Goal: Check status: Check status

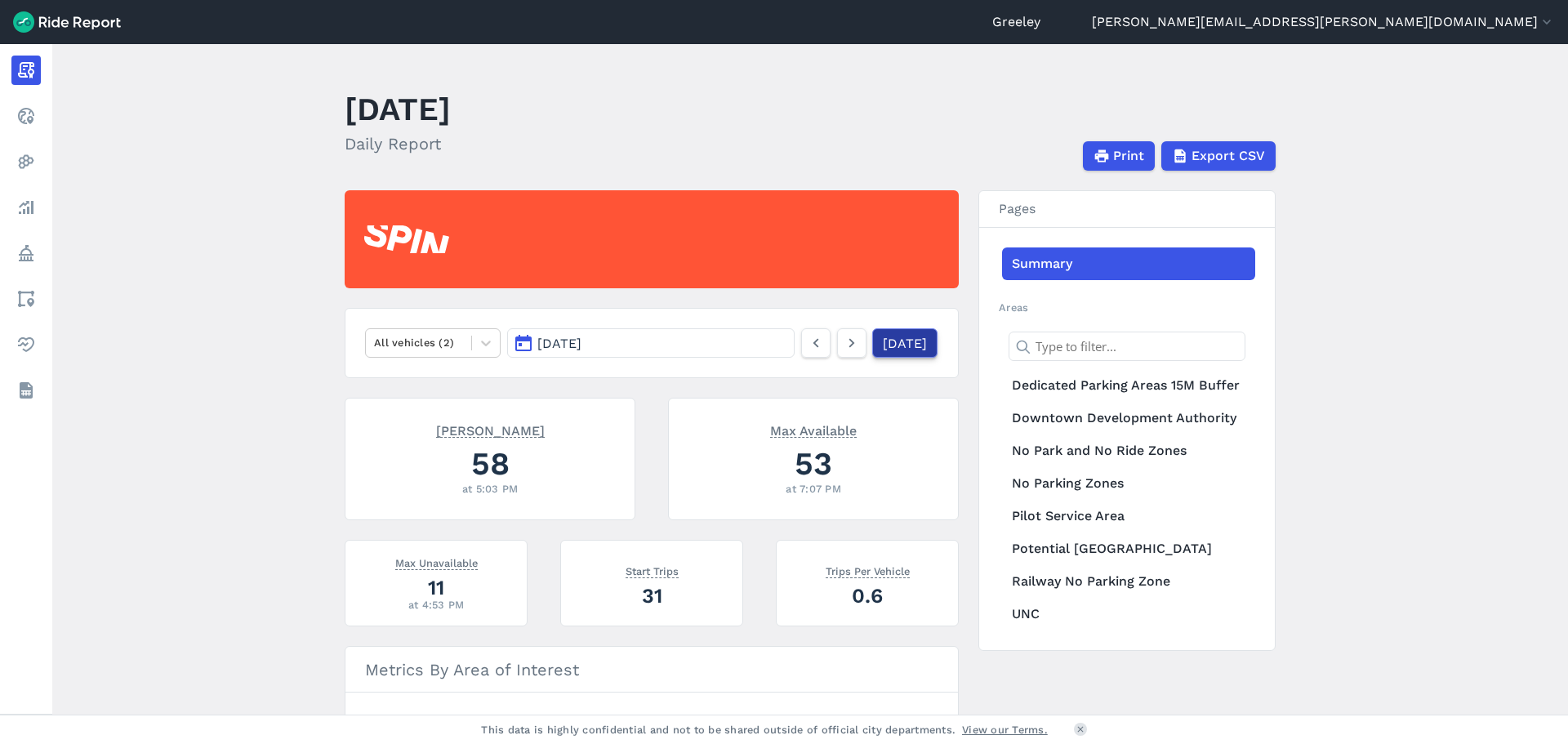
click at [885, 347] on link "[DATE]" at bounding box center [904, 343] width 65 height 29
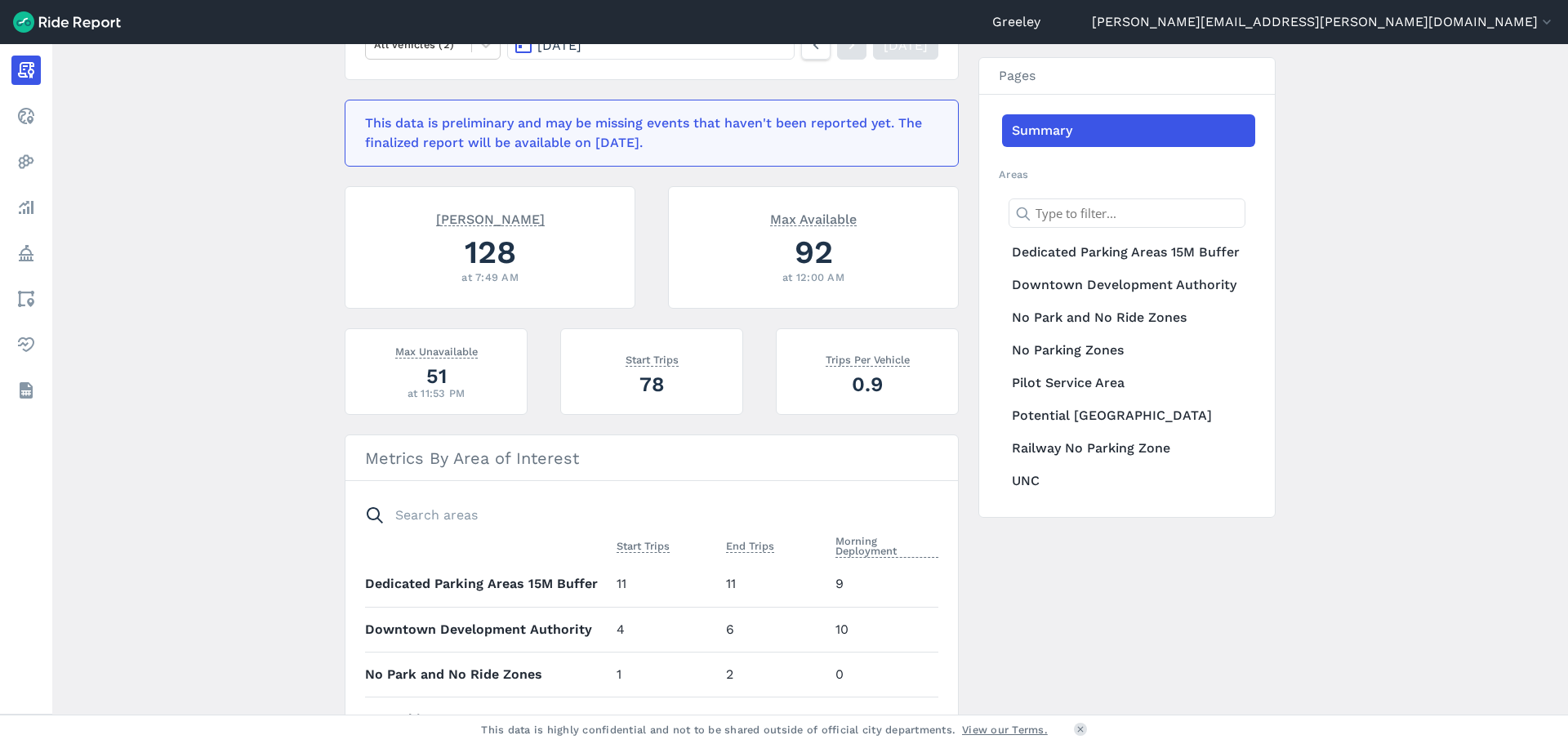
scroll to position [62, 0]
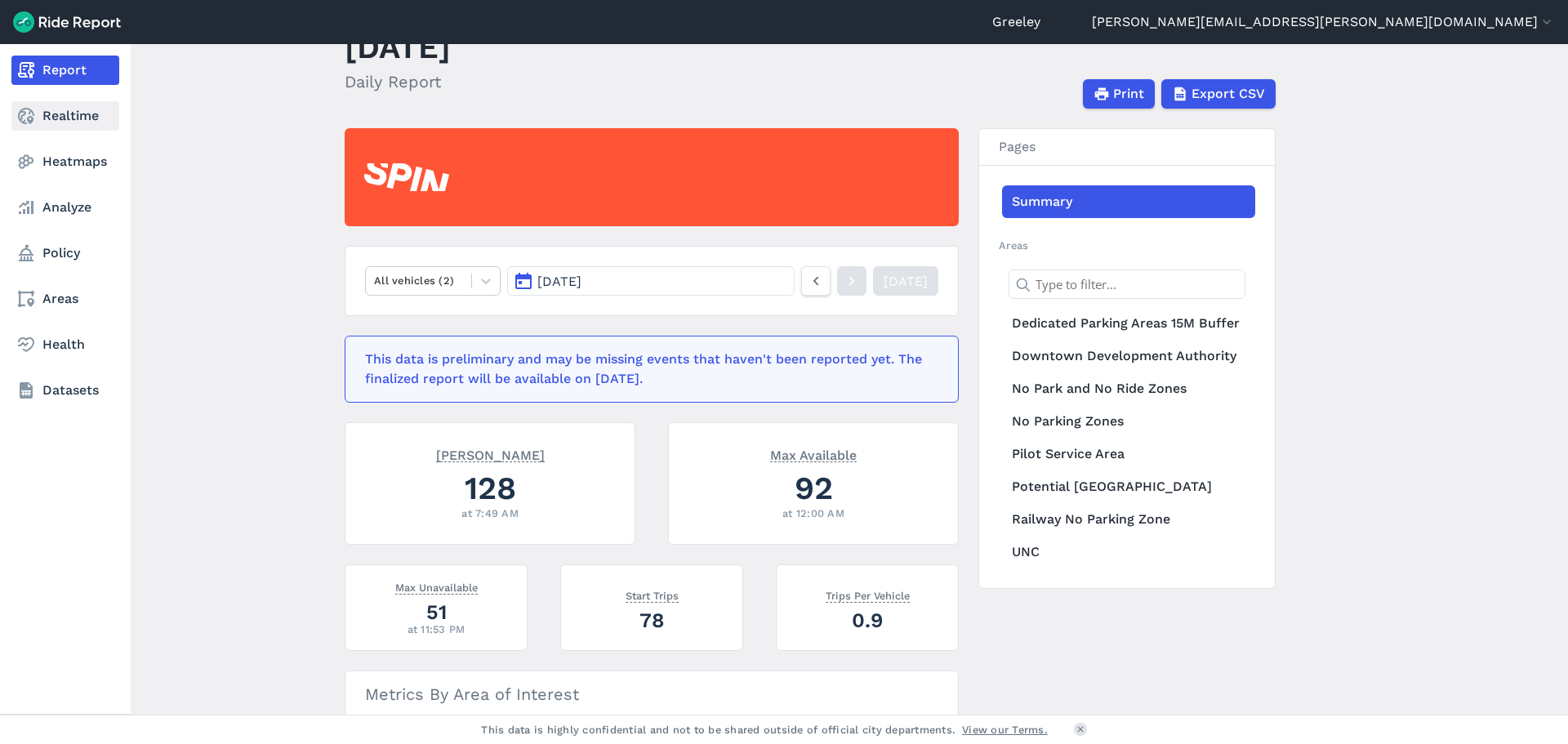
click at [31, 115] on icon at bounding box center [26, 115] width 20 height 20
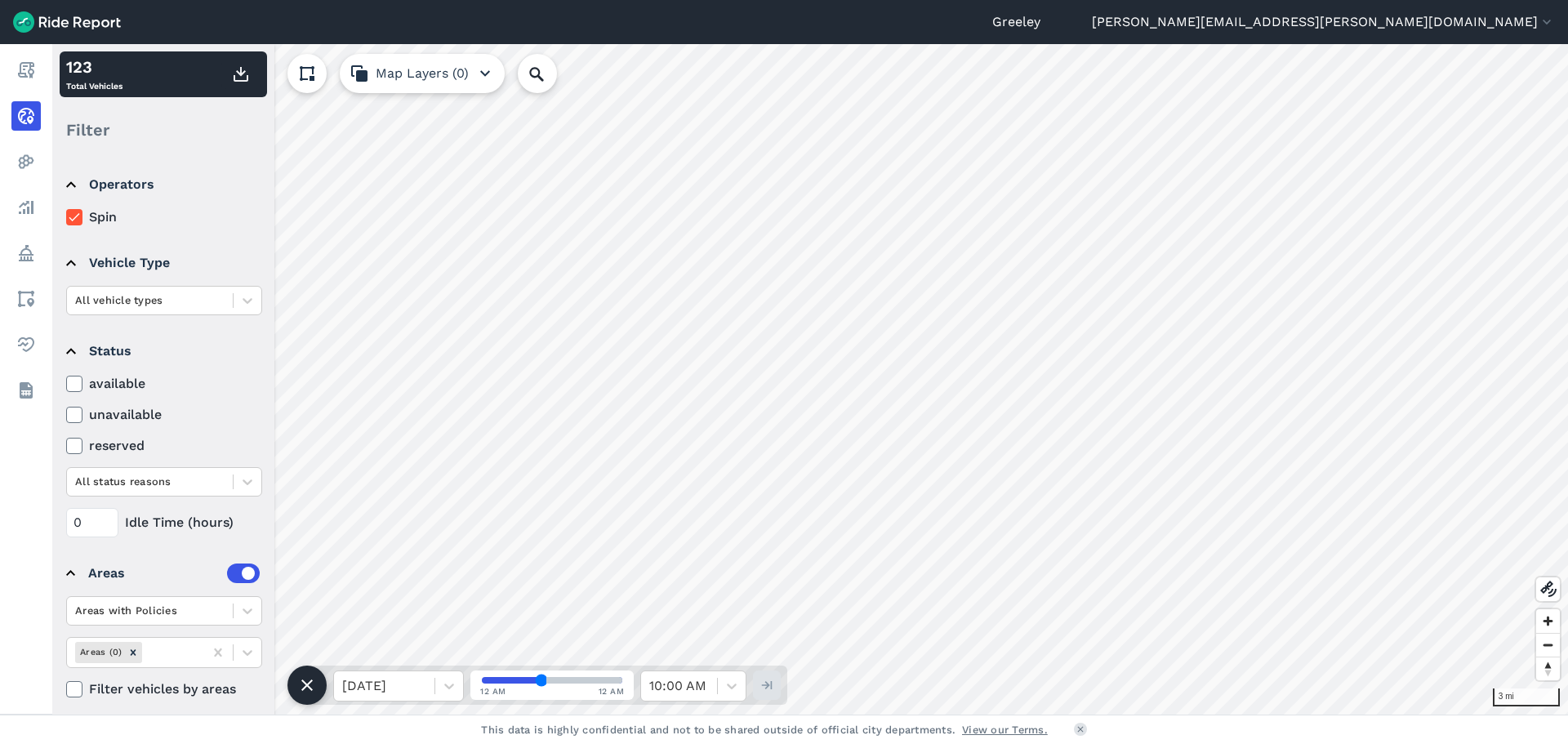
click at [98, 410] on label "unavailable" at bounding box center [163, 414] width 196 height 20
click at [66, 410] on input "unavailable" at bounding box center [66, 410] width 0 height 10
click at [84, 413] on label "unavailable" at bounding box center [163, 414] width 196 height 20
click at [66, 413] on input "unavailable" at bounding box center [66, 410] width 0 height 10
click at [78, 388] on icon at bounding box center [75, 383] width 15 height 16
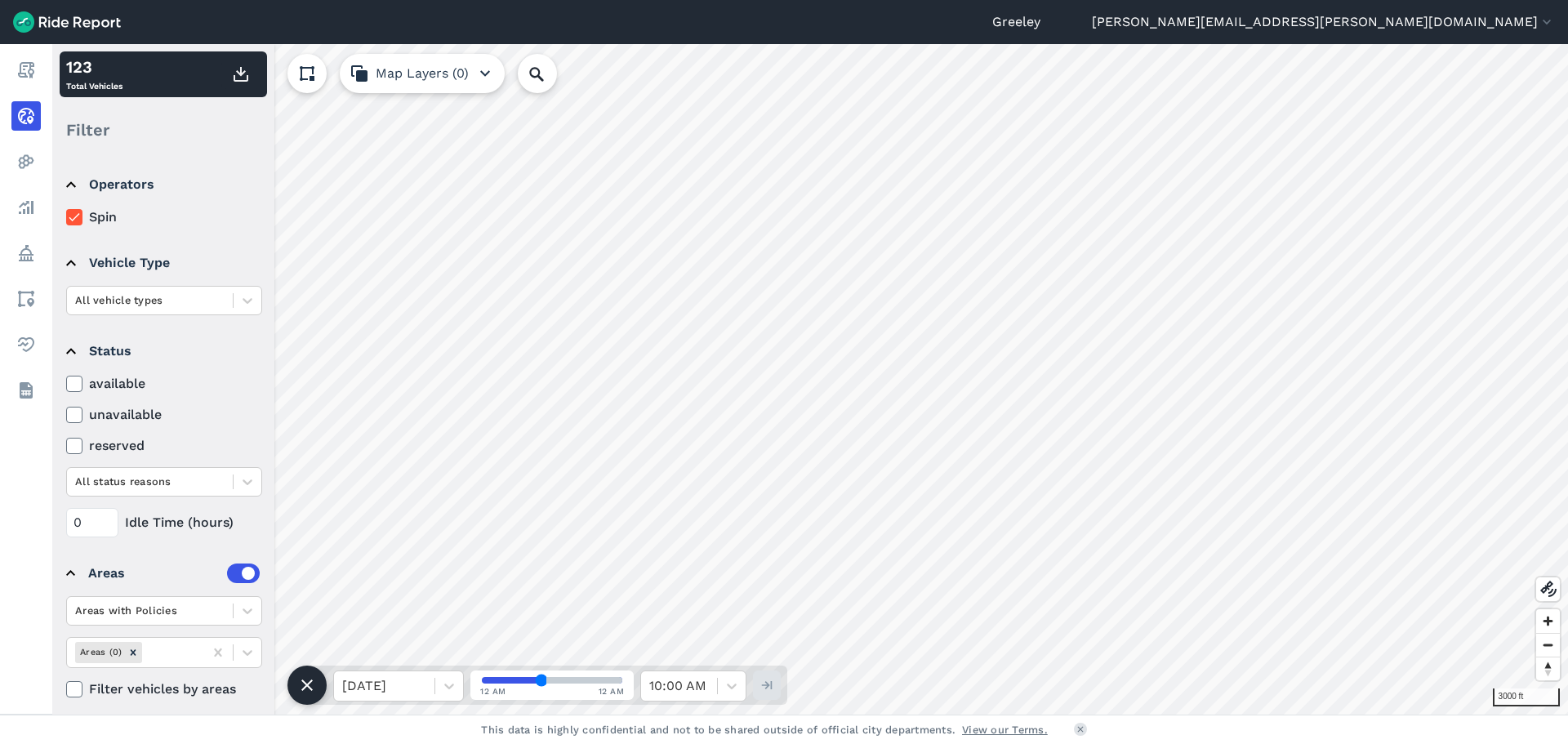
click at [66, 384] on input "available" at bounding box center [66, 379] width 0 height 10
click at [76, 388] on icon at bounding box center [75, 383] width 15 height 16
click at [66, 384] on input "available" at bounding box center [66, 379] width 0 height 10
click at [71, 413] on icon at bounding box center [75, 414] width 15 height 16
click at [66, 413] on input "unavailable" at bounding box center [66, 410] width 0 height 10
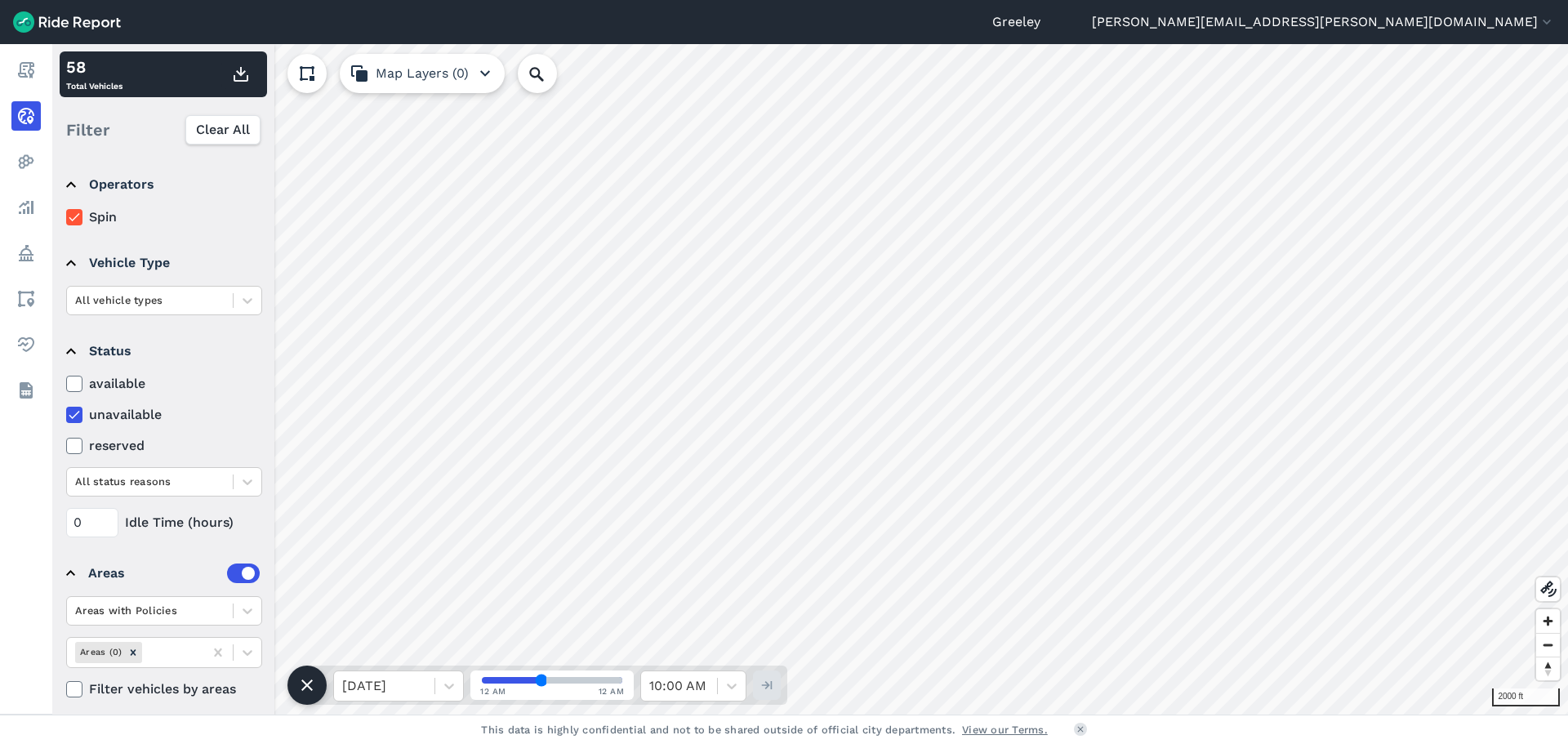
click at [68, 414] on icon at bounding box center [75, 414] width 15 height 16
click at [66, 414] on input "unavailable" at bounding box center [66, 410] width 0 height 10
click at [68, 383] on icon at bounding box center [75, 383] width 15 height 16
click at [66, 383] on input "available" at bounding box center [66, 379] width 0 height 10
click at [79, 384] on icon at bounding box center [75, 383] width 15 height 16
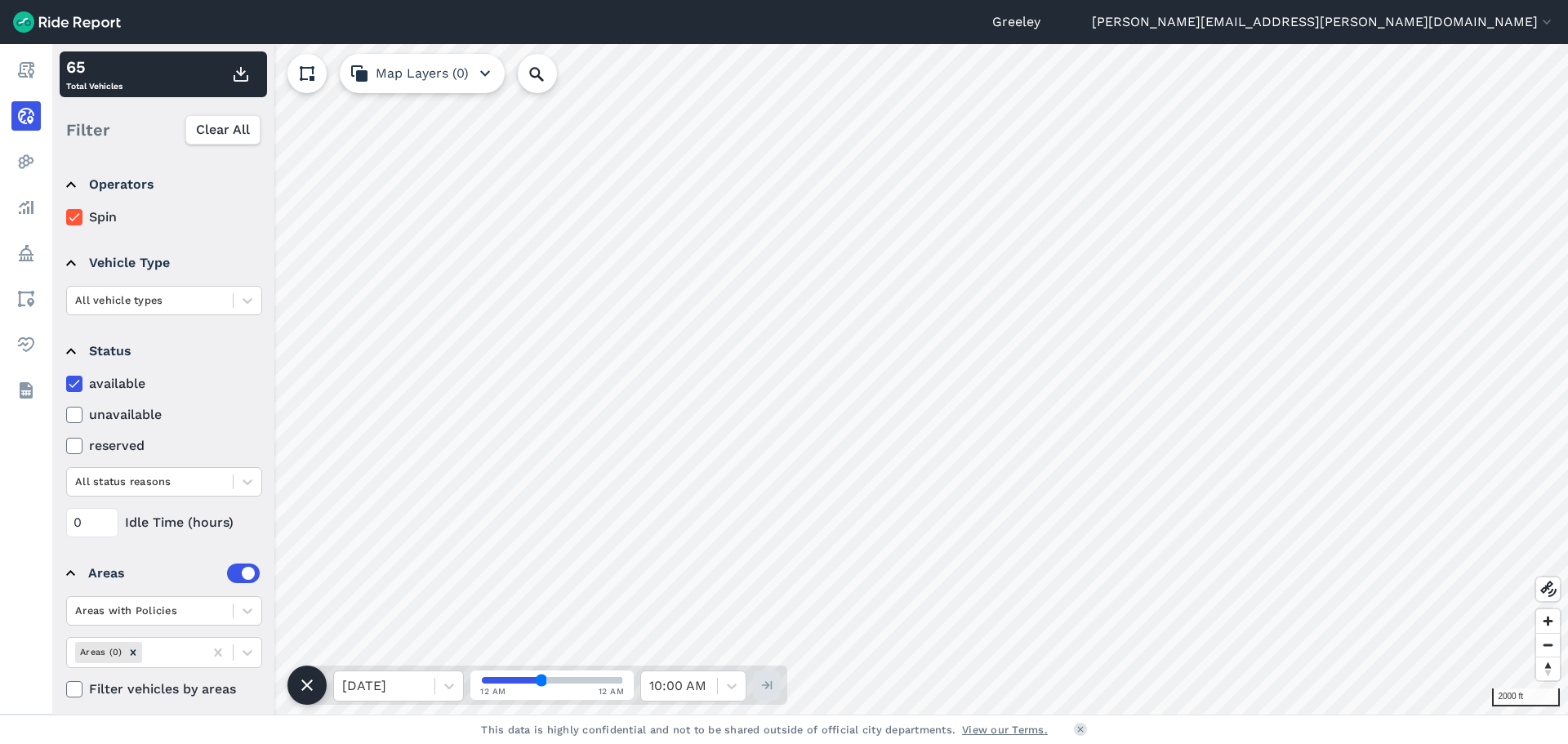
click at [66, 384] on input "available" at bounding box center [66, 379] width 0 height 10
click at [79, 418] on icon at bounding box center [75, 414] width 15 height 16
click at [66, 415] on input "unavailable" at bounding box center [66, 410] width 0 height 10
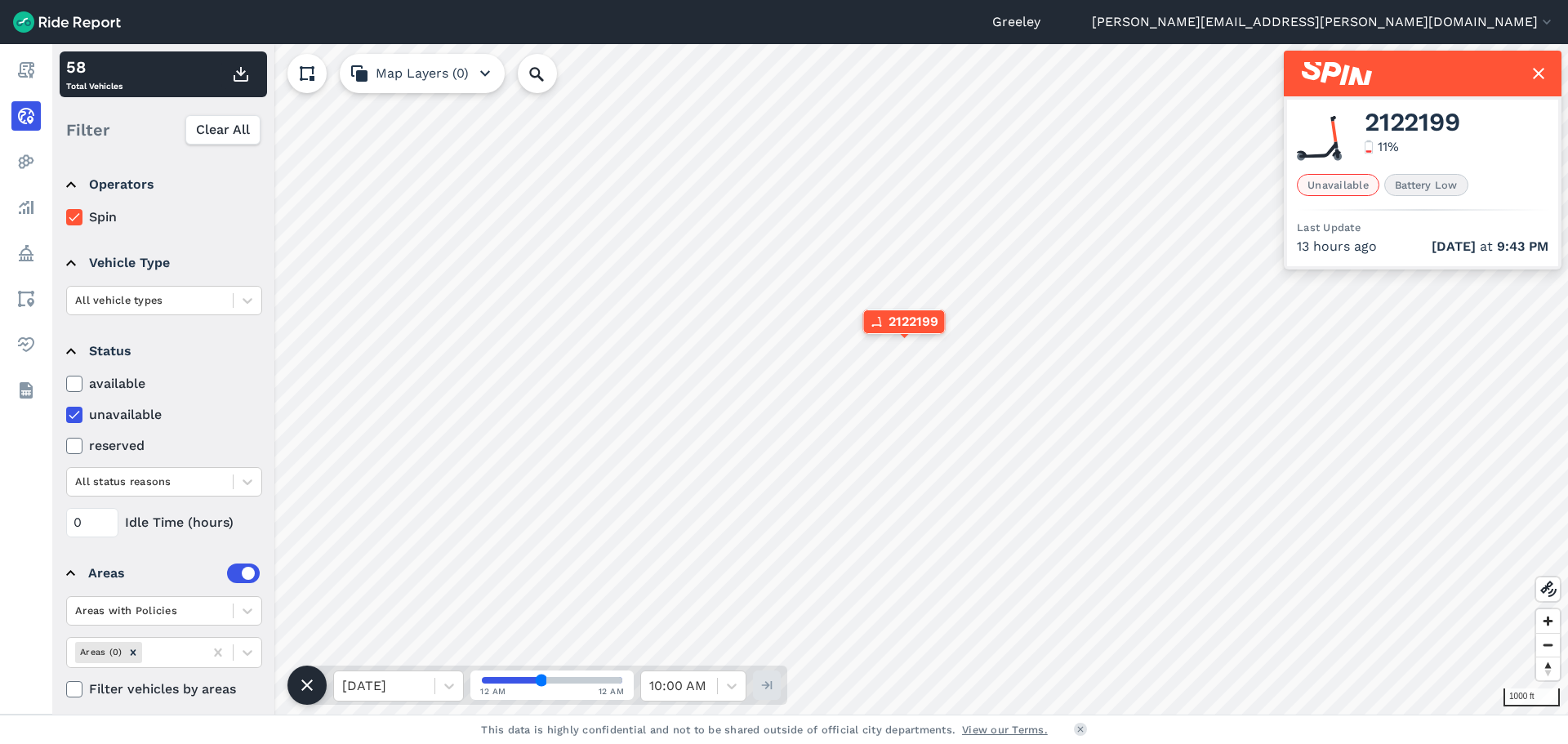
click at [92, 411] on label "unavailable" at bounding box center [163, 414] width 196 height 20
click at [66, 411] on input "unavailable" at bounding box center [66, 410] width 0 height 10
click at [73, 447] on icon at bounding box center [75, 445] width 15 height 16
click at [66, 447] on input "reserved" at bounding box center [66, 441] width 0 height 10
click at [73, 447] on icon at bounding box center [75, 445] width 15 height 16
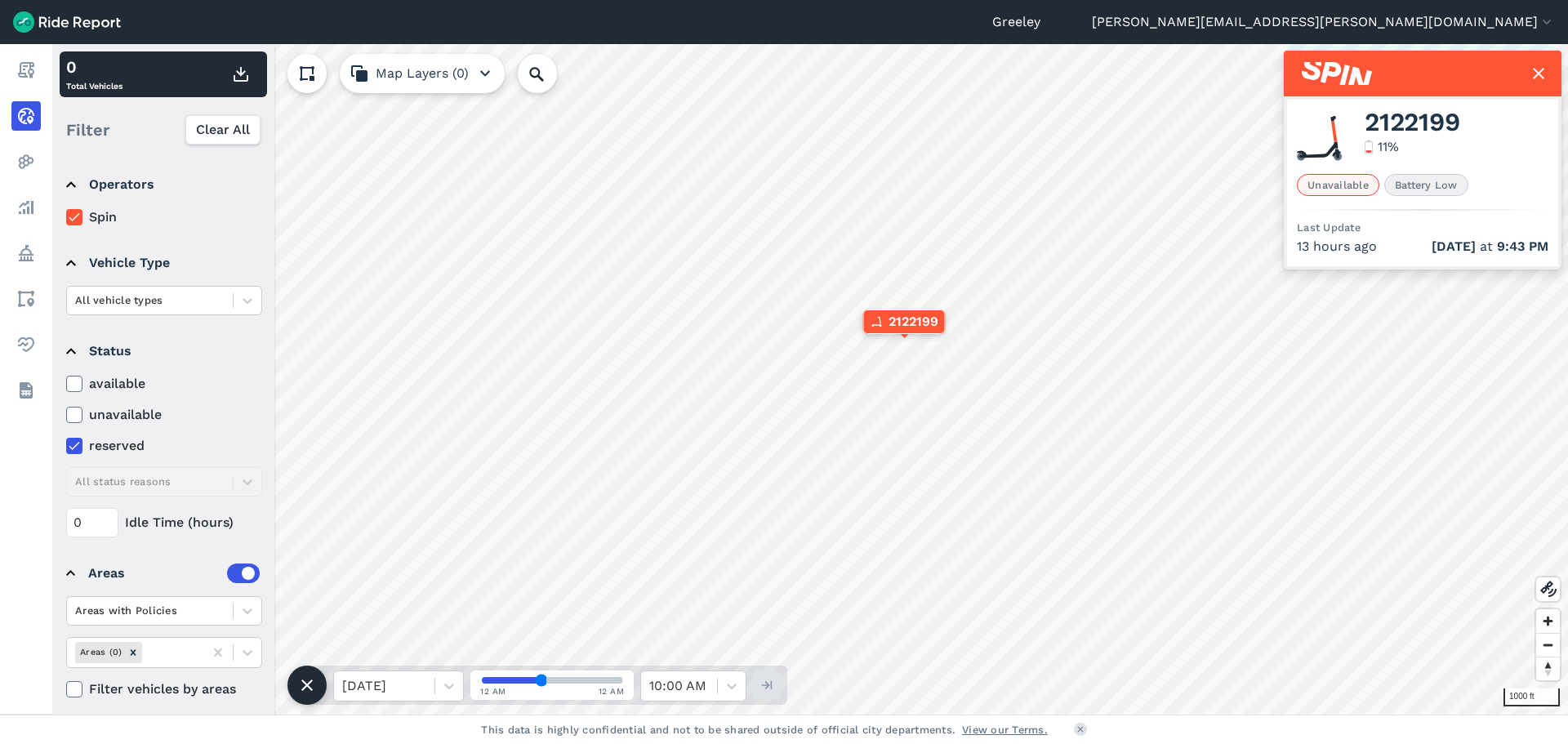
click at [66, 447] on input "reserved" at bounding box center [66, 441] width 0 height 10
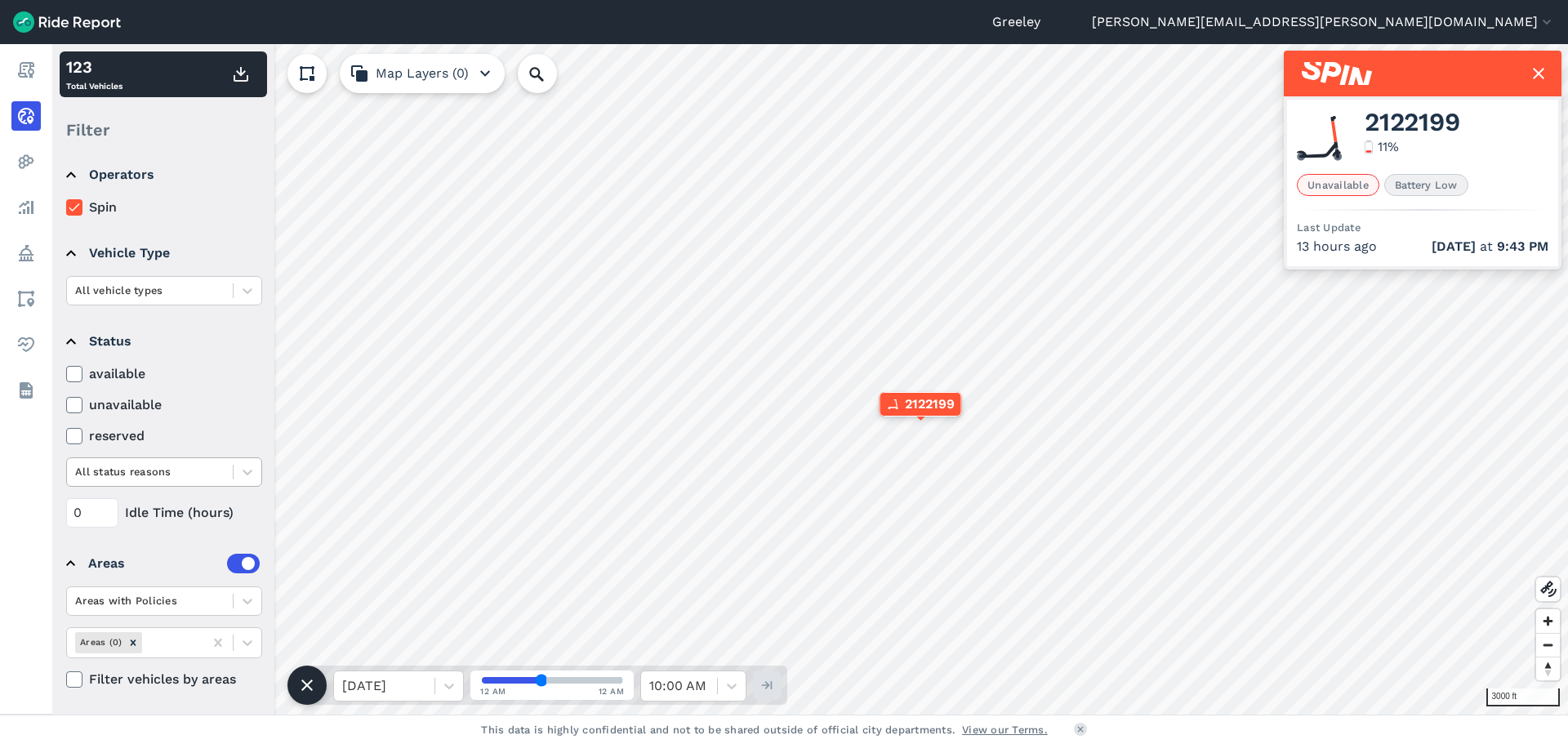
scroll to position [11, 0]
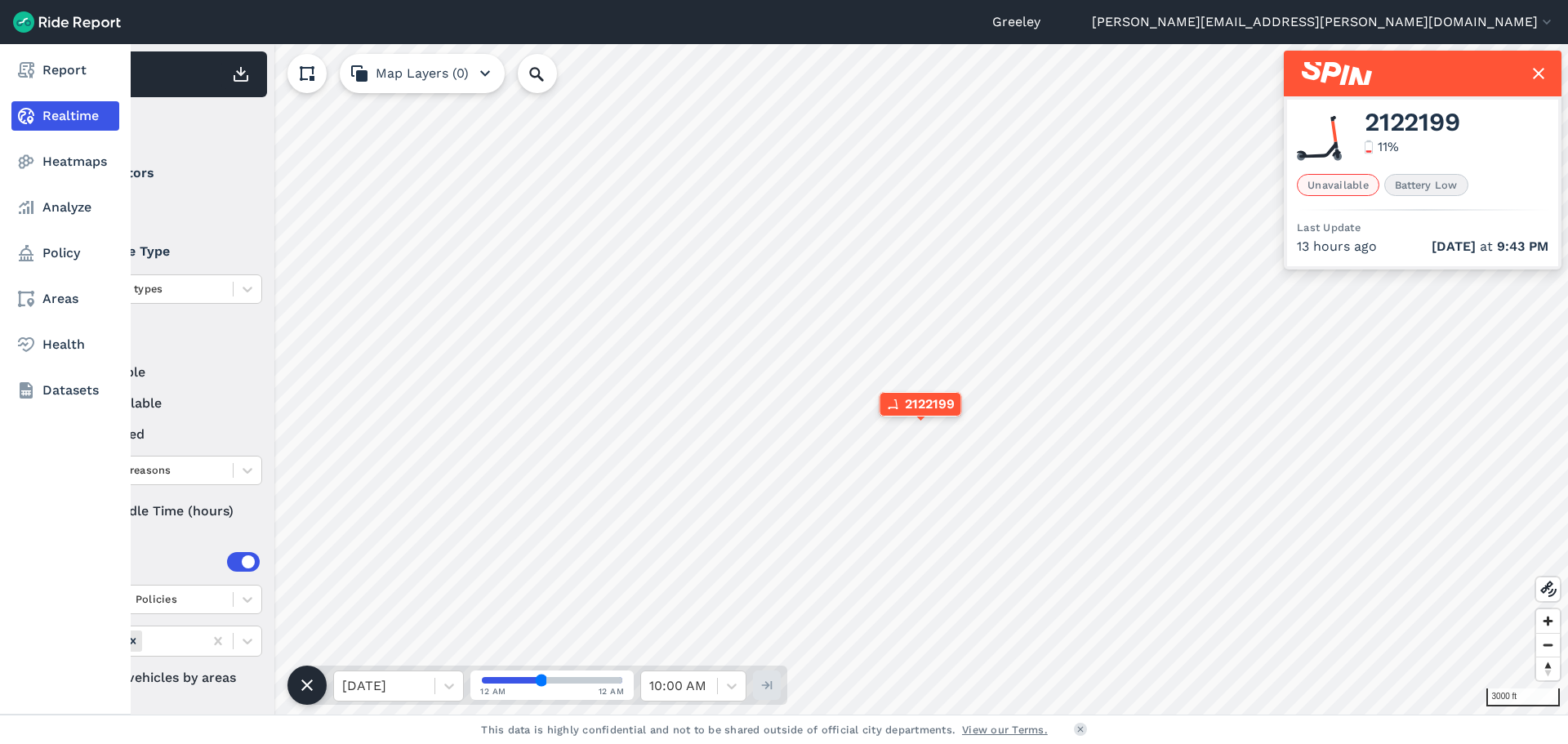
drag, startPoint x: 93, startPoint y: 506, endPoint x: 32, endPoint y: 501, distance: 61.2
click at [32, 501] on div "Report Realtime Heatmaps Analyze Policy Areas Health Datasets 3000 ft × 2122199…" at bounding box center [784, 380] width 1568 height 670
drag, startPoint x: 94, startPoint y: 515, endPoint x: 18, endPoint y: 511, distance: 76.1
click at [18, 511] on div "Report Realtime Heatmaps Analyze Policy Areas Health Datasets 3000 ft × 2122199…" at bounding box center [784, 380] width 1568 height 670
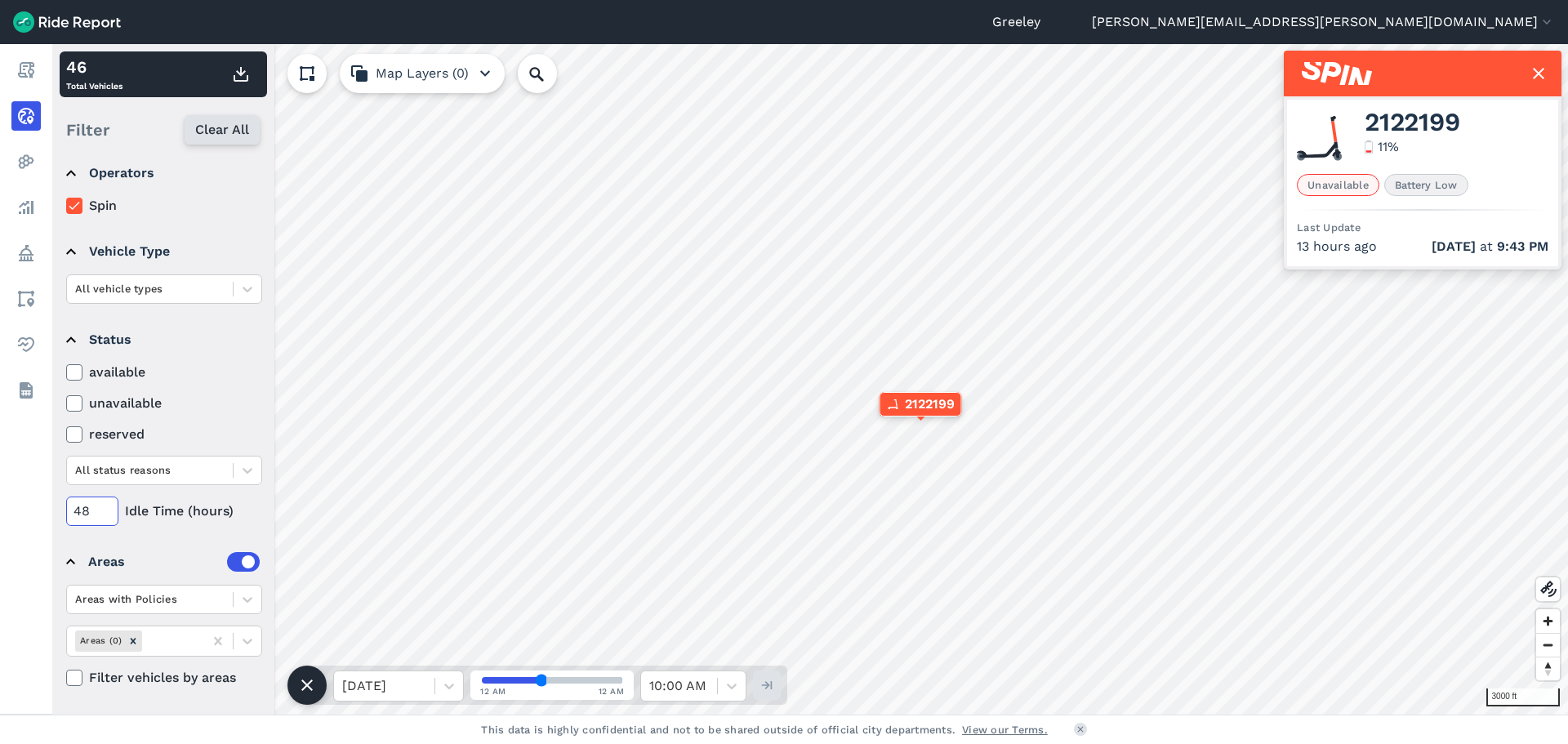
type input "48"
